Goal: Register for event/course

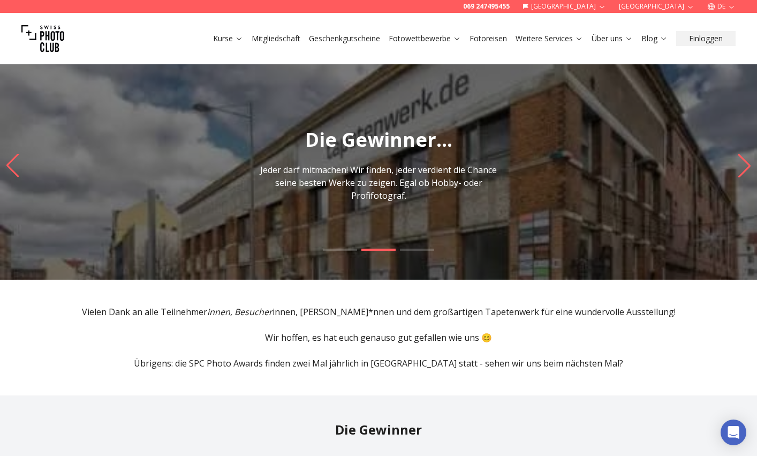
click at [448, 42] on link "Fotowettbewerbe" at bounding box center [425, 38] width 72 height 11
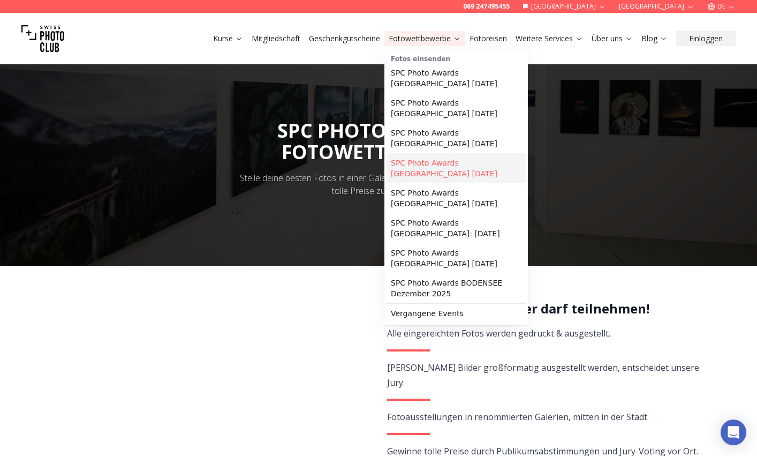
click at [451, 169] on link "SPC Photo Awards [GEOGRAPHIC_DATA] [DATE]" at bounding box center [456, 168] width 139 height 30
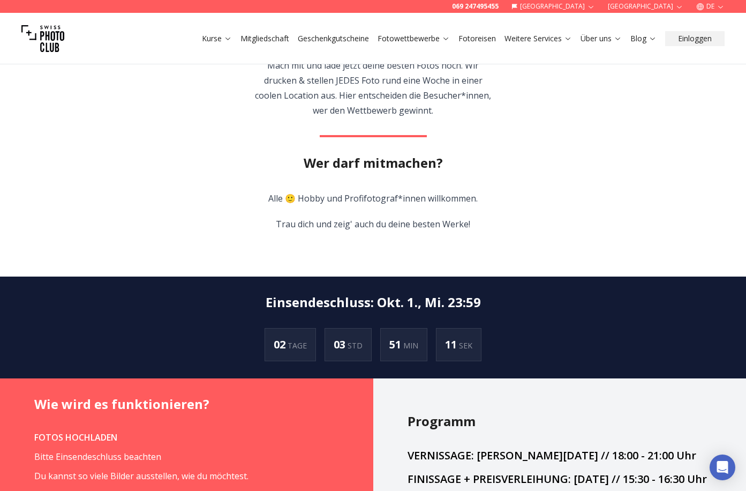
scroll to position [580, 0]
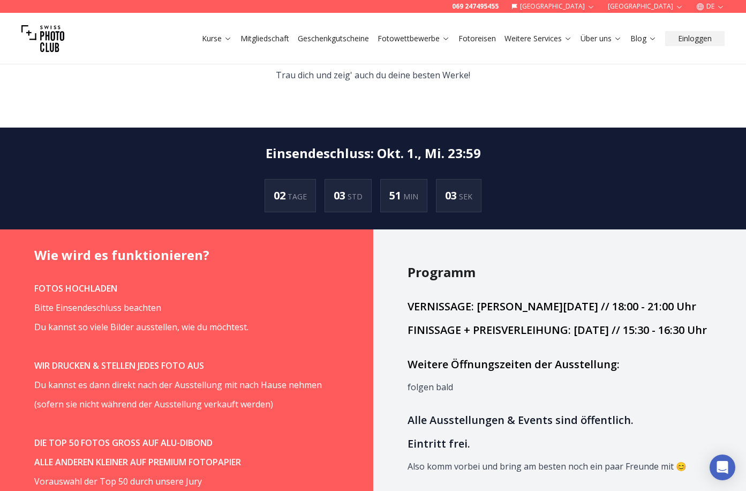
click at [220, 300] on p "Bitte Einsendeschluss beachten" at bounding box center [186, 307] width 305 height 15
drag, startPoint x: 191, startPoint y: 359, endPoint x: 175, endPoint y: 361, distance: 16.3
click at [177, 398] on span "(sofern sie nicht während der Ausstellung verkauft werden)" at bounding box center [153, 404] width 239 height 12
click at [132, 396] on p "(sofern sie nicht während der Ausstellung verkauft werden)" at bounding box center [186, 403] width 305 height 15
drag, startPoint x: 101, startPoint y: 360, endPoint x: 161, endPoint y: 362, distance: 60.0
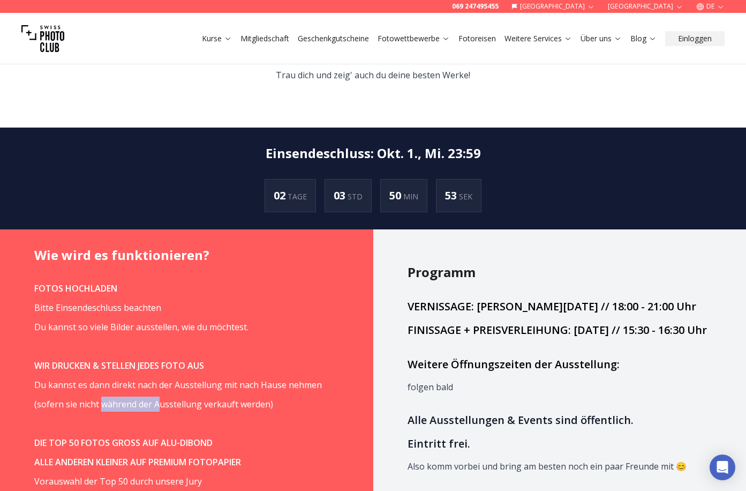
click at [159, 398] on span "(sofern sie nicht während der Ausstellung verkauft werden)" at bounding box center [153, 404] width 239 height 12
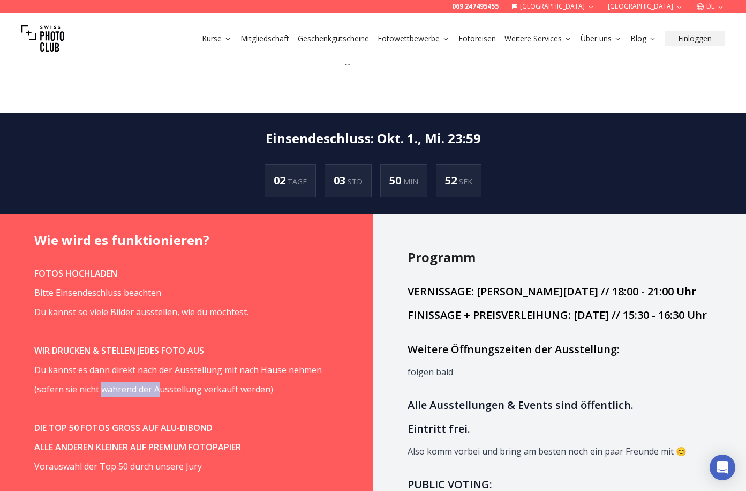
scroll to position [615, 0]
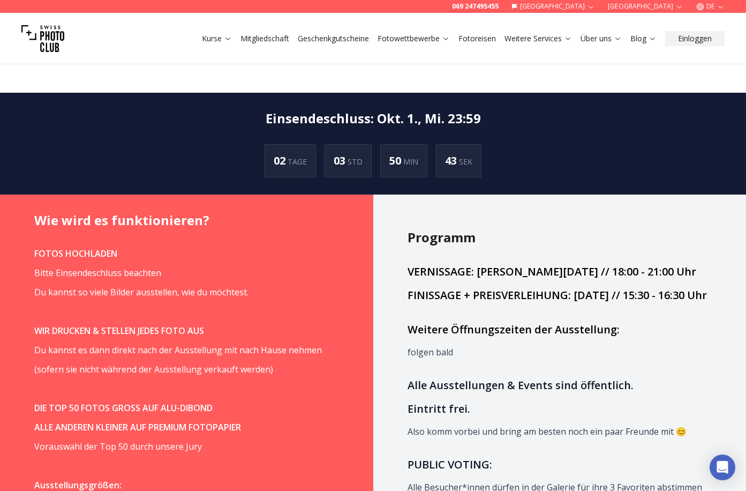
drag, startPoint x: 130, startPoint y: 379, endPoint x: 187, endPoint y: 383, distance: 56.9
click at [187, 421] on strong "ALLE ANDEREN KLEINER AUF PREMIUM FOTOPAPIER" at bounding box center [137, 427] width 207 height 12
click at [251, 419] on p "ALLE ANDEREN KLEINER AUF PREMIUM FOTOPAPIER" at bounding box center [186, 426] width 305 height 15
drag, startPoint x: 148, startPoint y: 402, endPoint x: 127, endPoint y: 402, distance: 20.4
click at [107, 439] on p "Vorauswahl der Top 50 durch unsere Jury" at bounding box center [186, 446] width 305 height 15
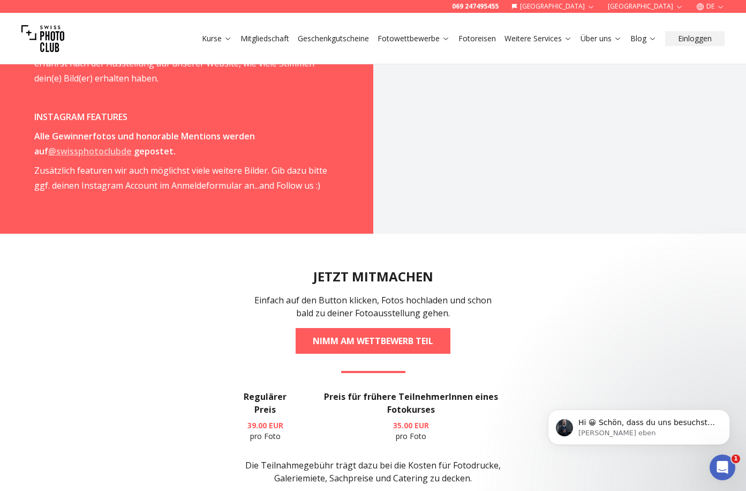
scroll to position [1750, 0]
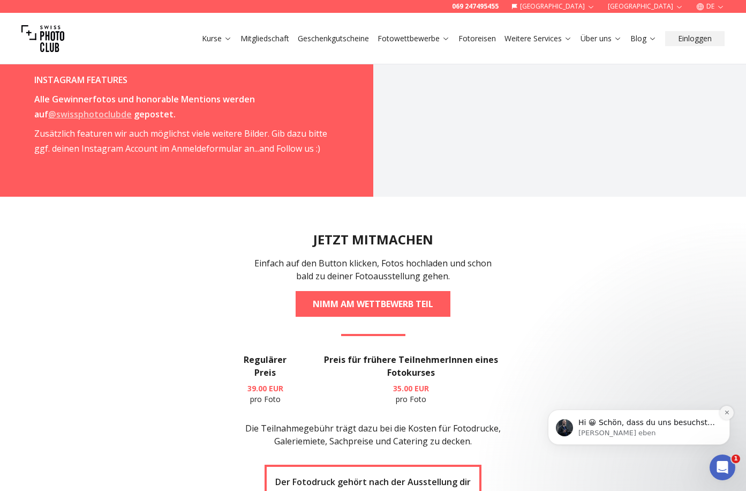
click at [726, 410] on icon "Dismiss notification" at bounding box center [727, 412] width 6 height 6
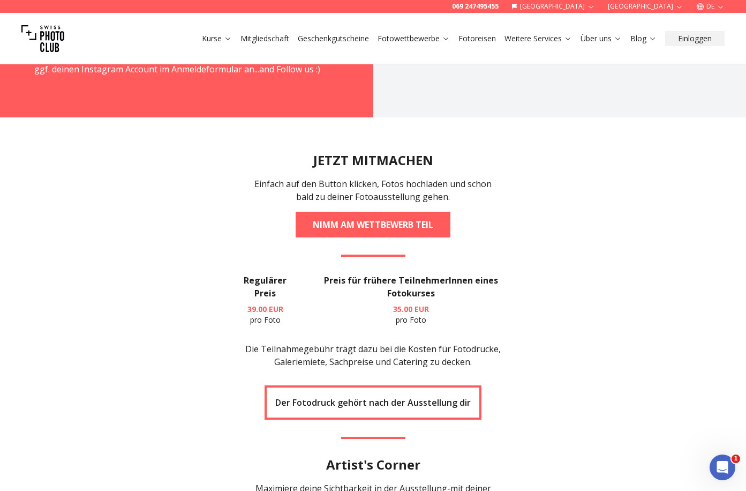
scroll to position [1830, 0]
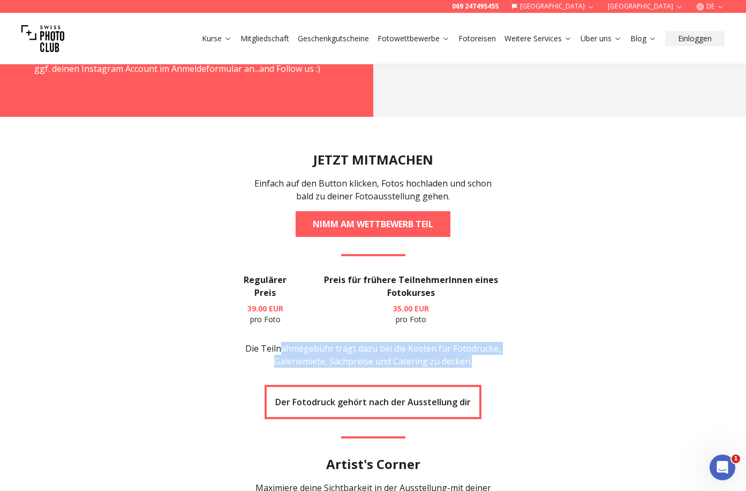
drag, startPoint x: 319, startPoint y: 306, endPoint x: 488, endPoint y: 317, distance: 169.6
click at [488, 342] on p "Die Teilnahmegebühr trägt dazu bei die Kosten für Fotodrucke, Galeriemiete, Sac…" at bounding box center [373, 355] width 274 height 26
click at [554, 307] on section "JETZT MITMACHEN Einfach auf den Button klicken, Fotos hochladen und schon bald …" at bounding box center [373, 359] width 685 height 484
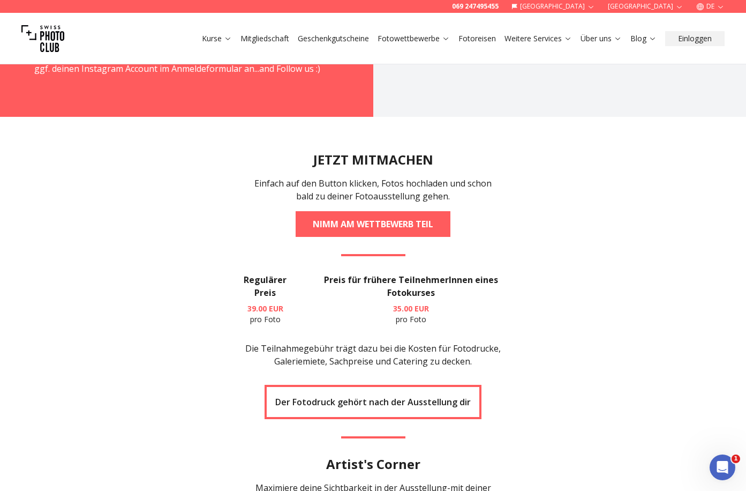
scroll to position [1830, 0]
drag, startPoint x: 366, startPoint y: 360, endPoint x: 484, endPoint y: 366, distance: 118.0
click at [457, 396] on p "Der Fotodruck gehört nach der Ausstellung dir" at bounding box center [372, 402] width 195 height 13
click at [602, 365] on section "JETZT MITMACHEN Einfach auf den Button klicken, Fotos hochladen und schon bald …" at bounding box center [373, 359] width 685 height 484
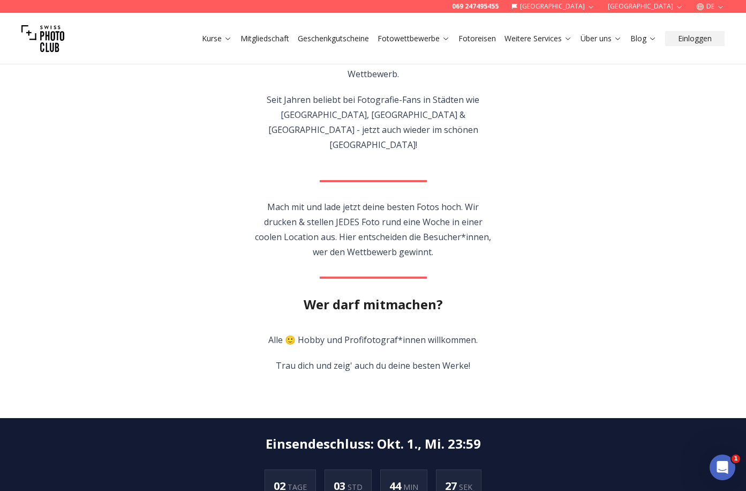
scroll to position [0, 0]
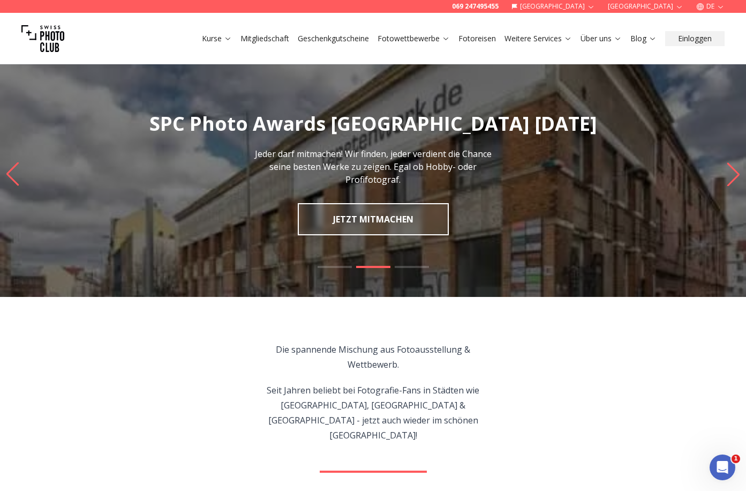
click at [367, 210] on link "JETZT MITMACHEN" at bounding box center [373, 219] width 151 height 32
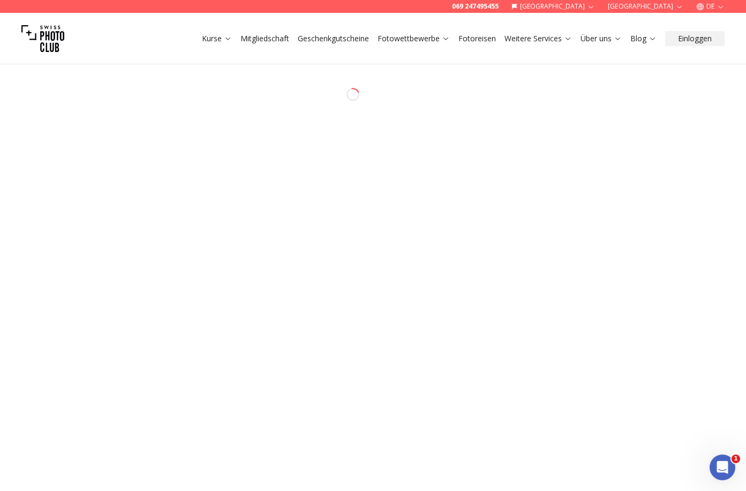
select select "*******"
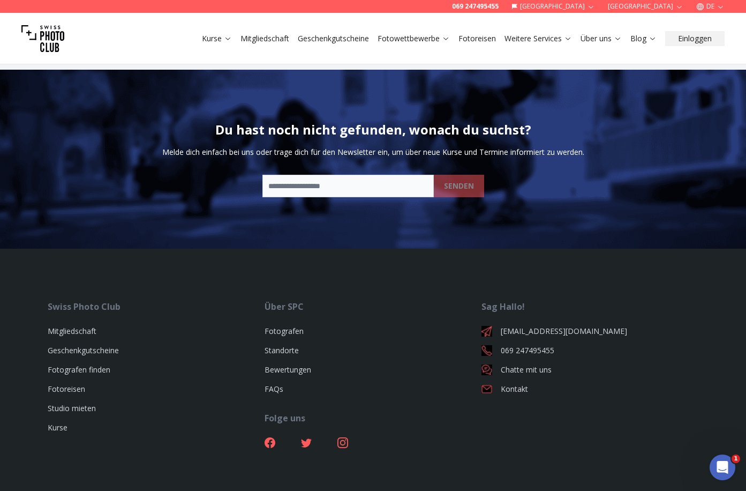
scroll to position [2511, 0]
